Goal: Check status: Check status

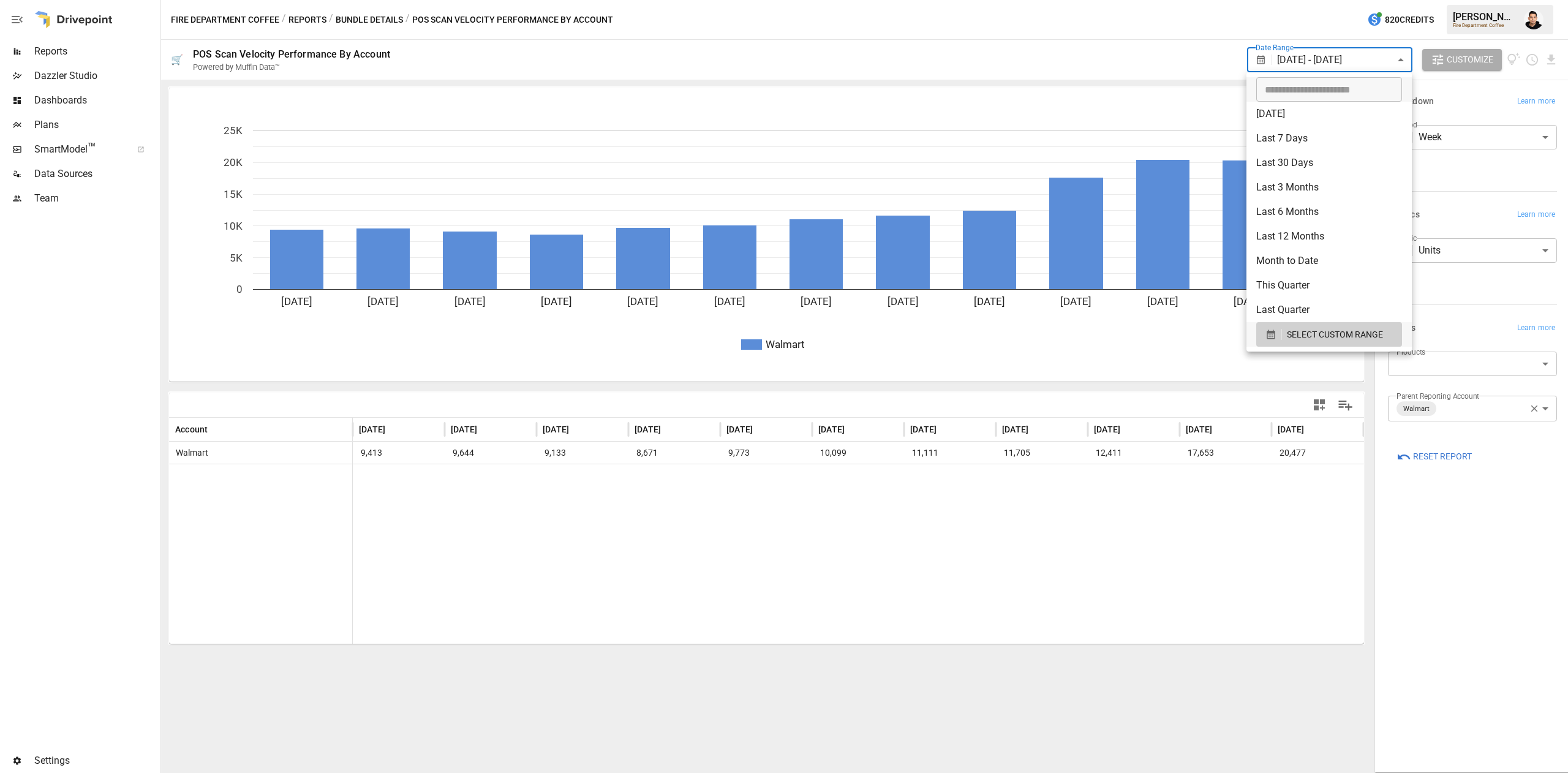
click at [1360, 0] on body "**********" at bounding box center [784, 0] width 1568 height 0
click at [1309, 336] on span "SELECT CUSTOM RANGE" at bounding box center [1335, 335] width 96 height 15
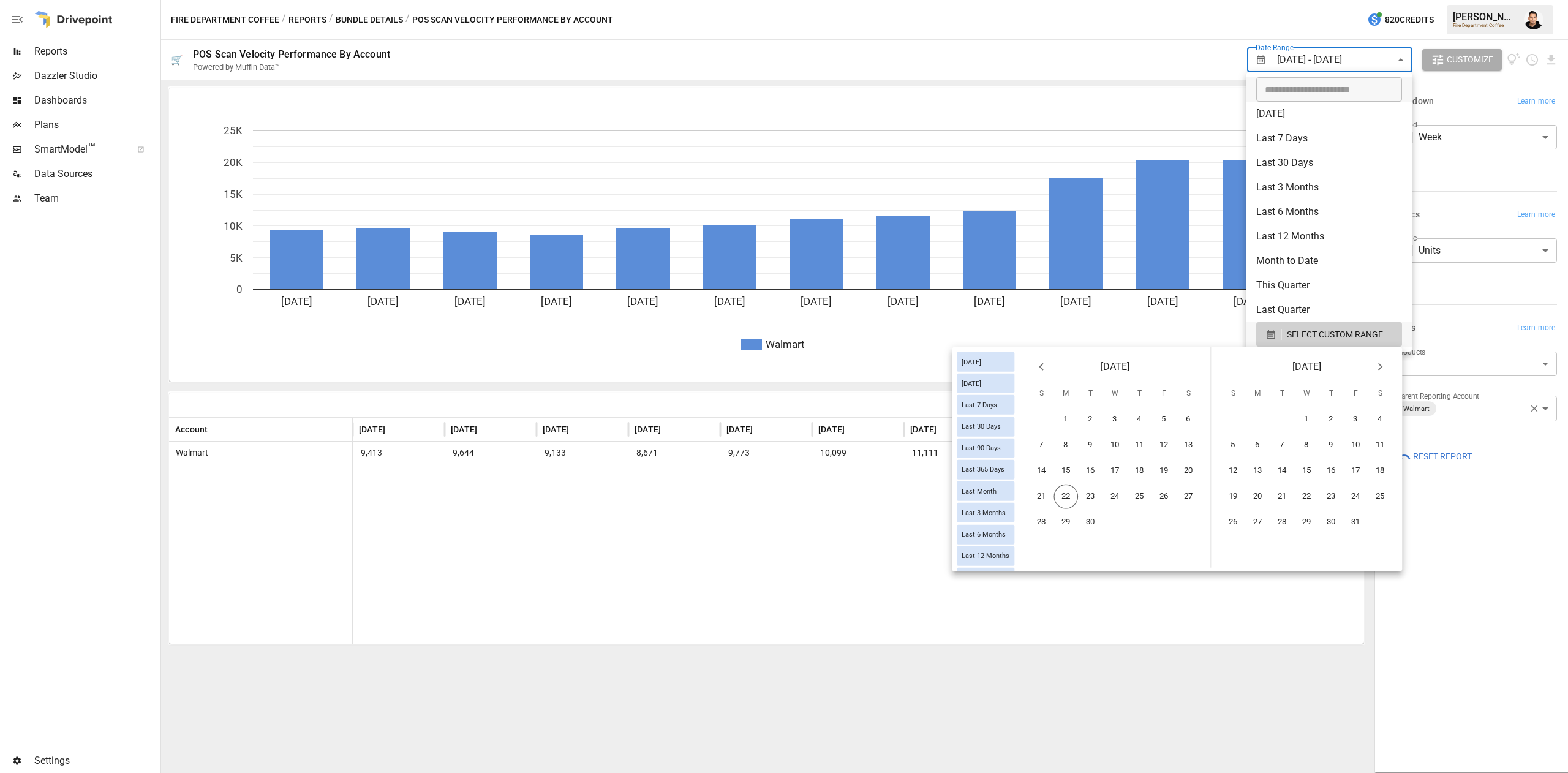
click at [1035, 370] on icon "Previous month" at bounding box center [1041, 366] width 14 height 14
click at [1039, 370] on icon "Previous month" at bounding box center [1041, 366] width 14 height 14
click at [1039, 371] on icon "Previous month" at bounding box center [1041, 366] width 14 height 14
click at [1038, 426] on button "1" at bounding box center [1041, 419] width 25 height 25
click at [1375, 366] on icon "Next month" at bounding box center [1380, 366] width 14 height 14
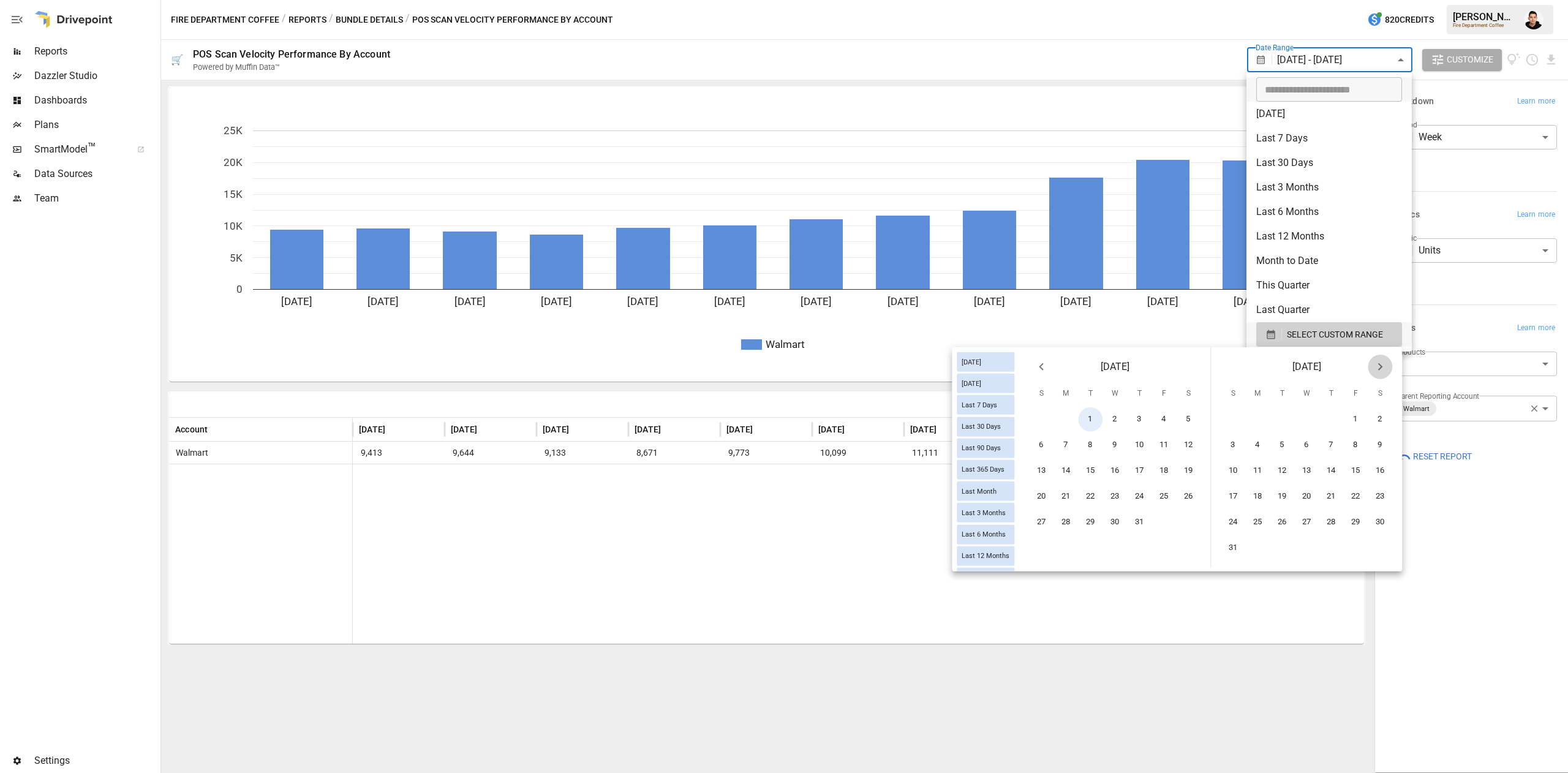
click at [1375, 366] on icon "Next month" at bounding box center [1380, 366] width 14 height 14
click at [1260, 498] on button "22" at bounding box center [1258, 496] width 25 height 25
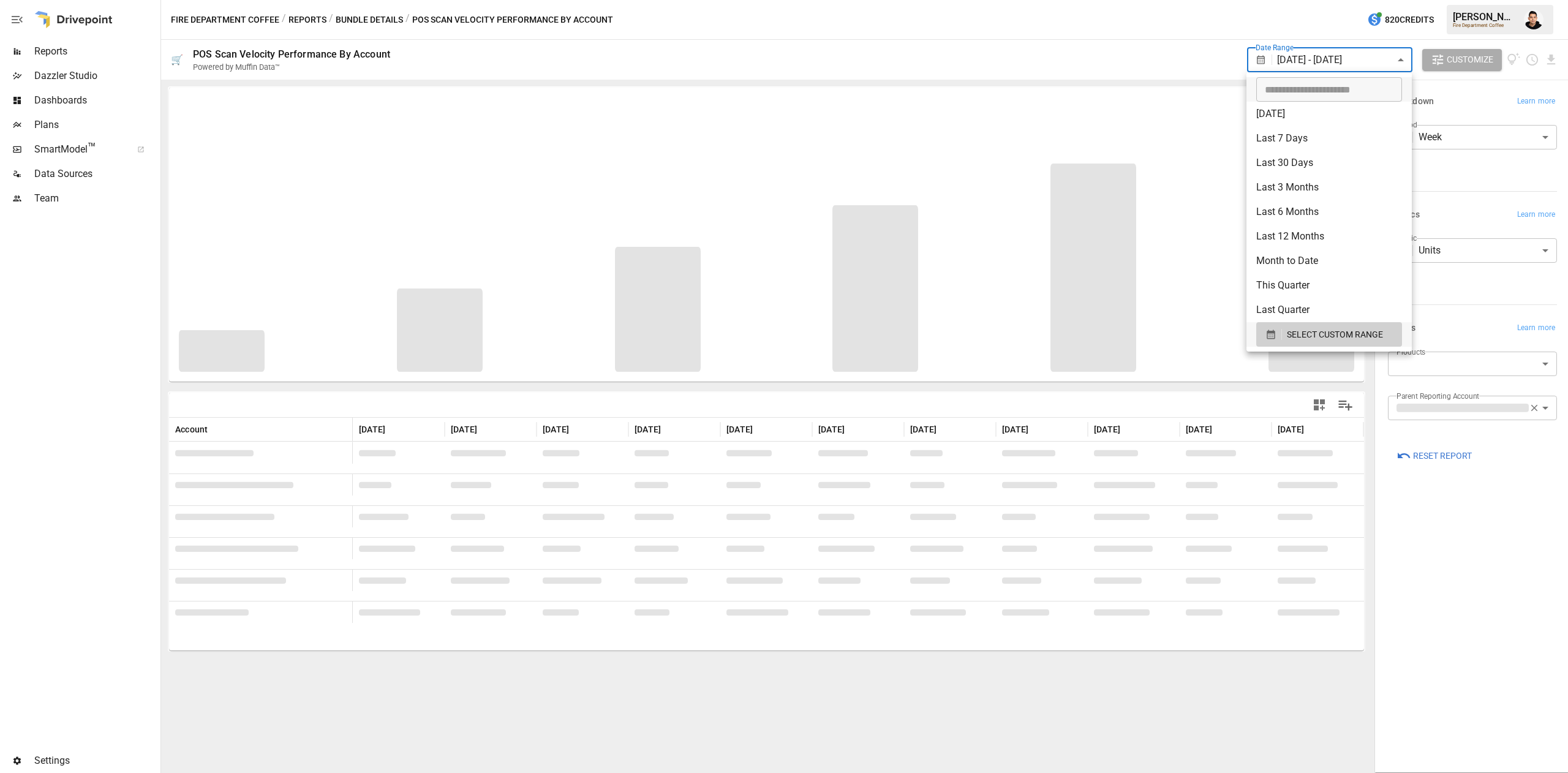
click at [1517, 652] on div at bounding box center [784, 386] width 1568 height 773
